Goal: Transaction & Acquisition: Purchase product/service

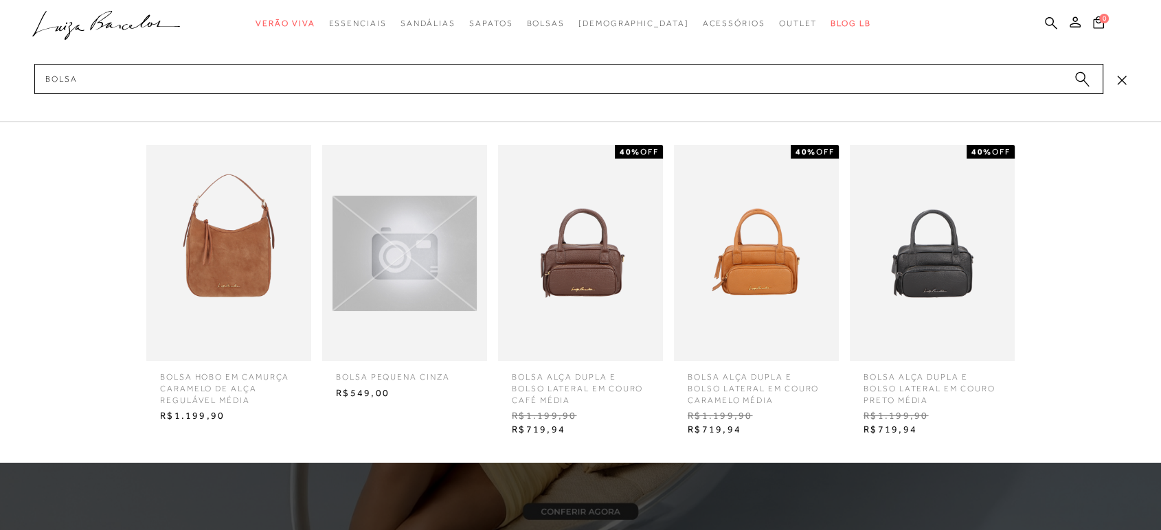
type input "bolsa"
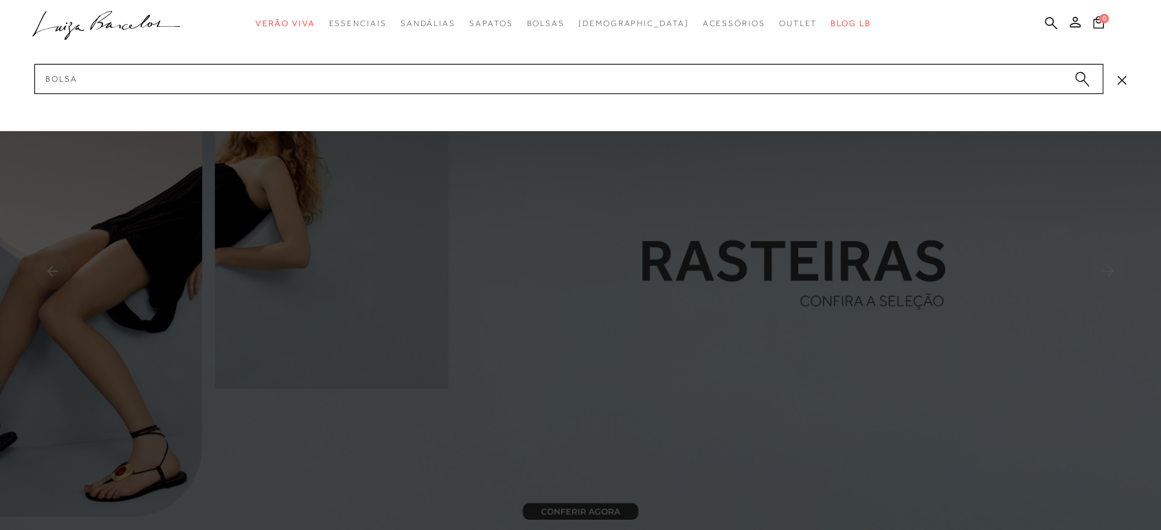
click at [1076, 76] on circle "submit" at bounding box center [1080, 77] width 10 height 10
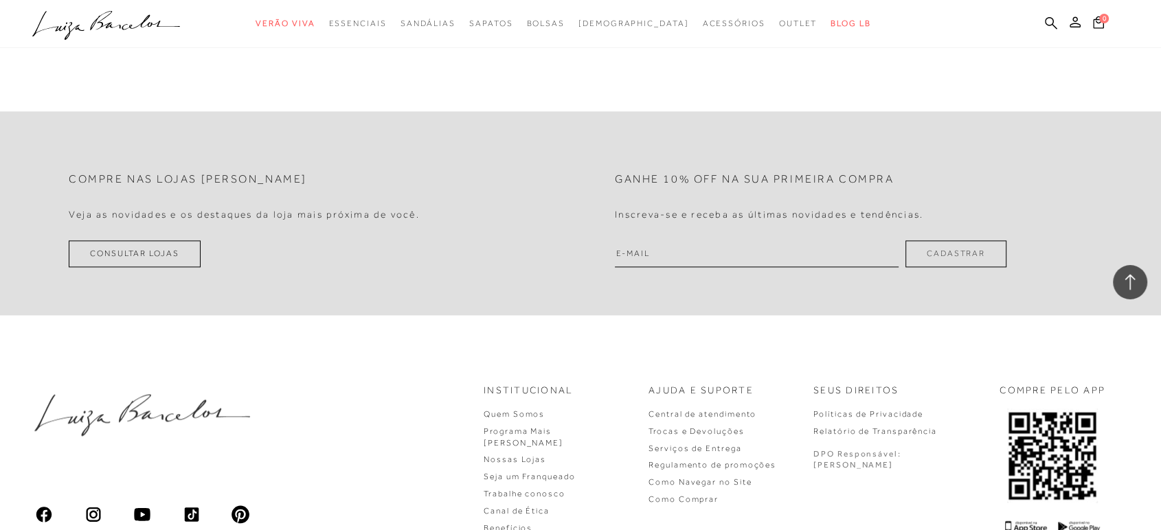
scroll to position [1374, 0]
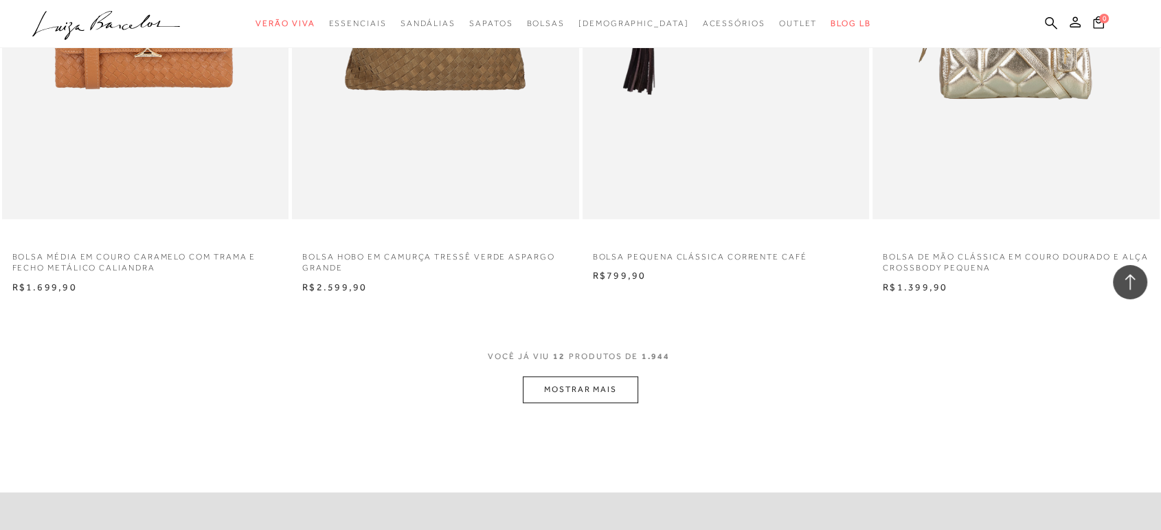
click at [616, 383] on button "MOSTRAR MAIS" at bounding box center [580, 389] width 115 height 27
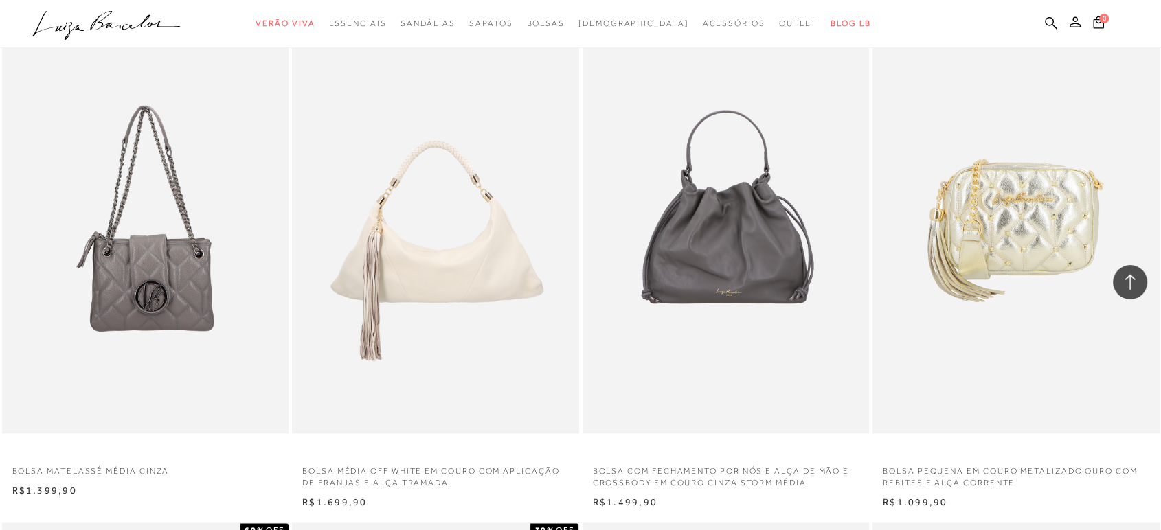
click at [538, 323] on img at bounding box center [435, 218] width 284 height 426
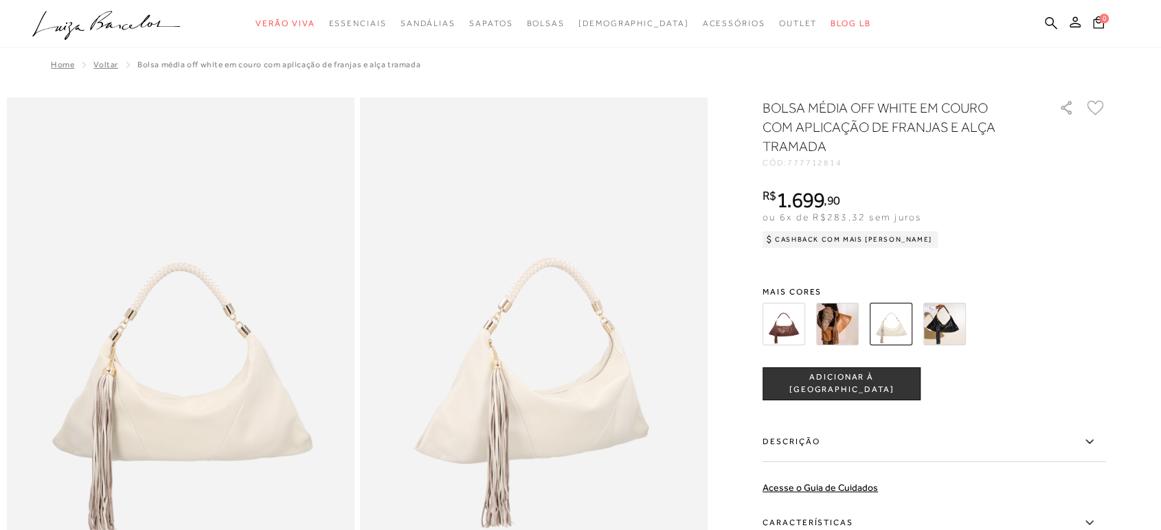
click at [785, 335] on img at bounding box center [784, 324] width 43 height 43
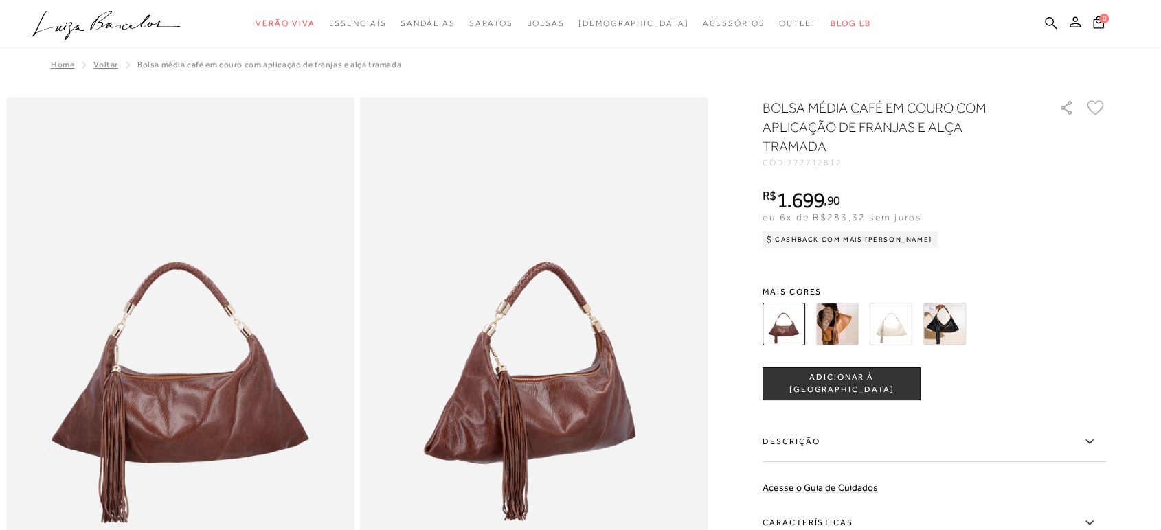
click at [844, 324] on img at bounding box center [837, 324] width 43 height 43
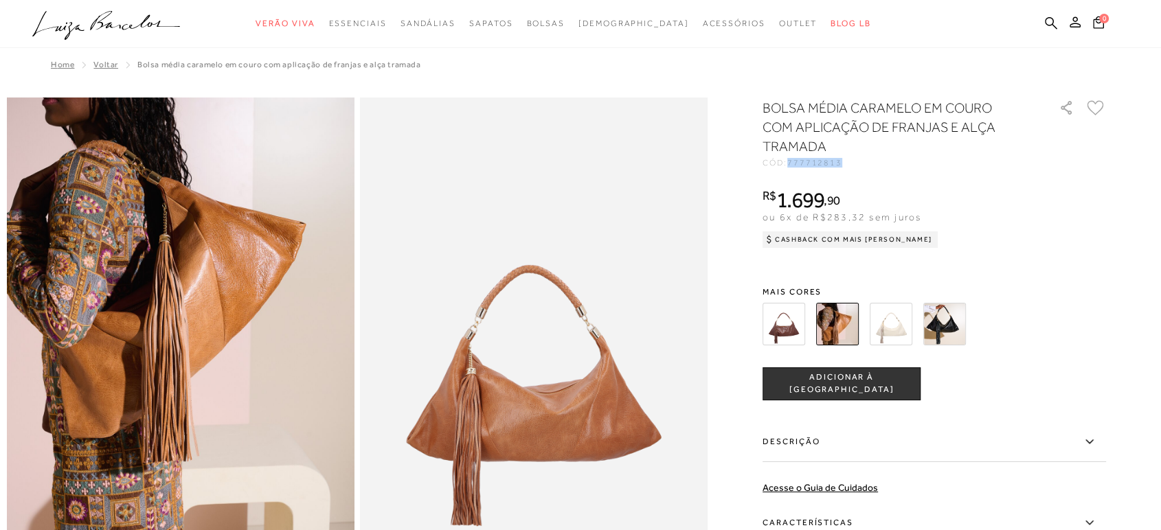
drag, startPoint x: 815, startPoint y: 166, endPoint x: 798, endPoint y: 168, distance: 17.3
click at [798, 168] on div "BOLSA MÉDIA CARAMELO EM COURO COM APLICAÇÃO DE FRANJAS E ALÇA TRAMADA CÓD: 7777…" at bounding box center [935, 387] width 344 height 578
